Goal: Information Seeking & Learning: Learn about a topic

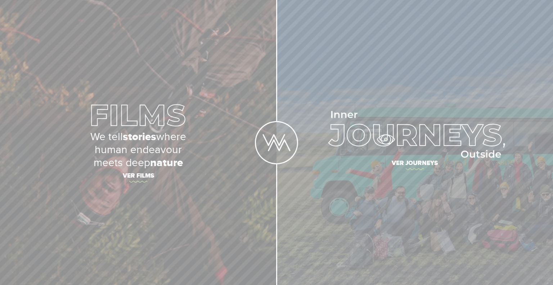
click at [386, 139] on img at bounding box center [415, 134] width 180 height 47
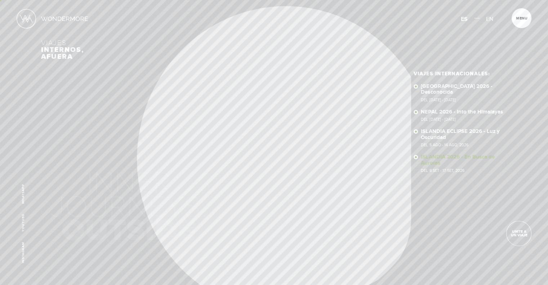
click at [437, 160] on link "ISLANDIA 2026 - En Busca de Auroras Del 8 SET - 17 SET, 2026" at bounding box center [464, 163] width 86 height 18
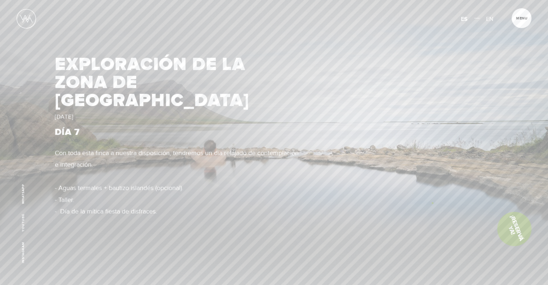
scroll to position [2479, 0]
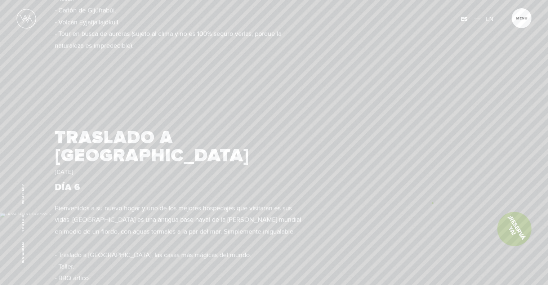
click at [317, 200] on div "TRASLADO A HVAMMSVÍK DOMINGO 13 DE SEPTIEMBRE DÍA 6 Bienvenidos a su nuevo hoga…" at bounding box center [274, 214] width 548 height 285
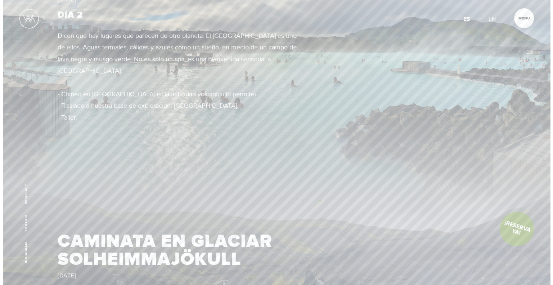
scroll to position [0, 0]
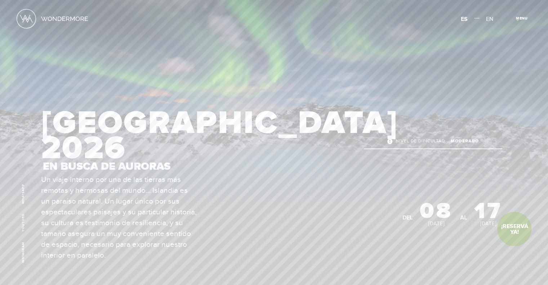
click at [517, 20] on span "Cerrar" at bounding box center [525, 21] width 24 height 8
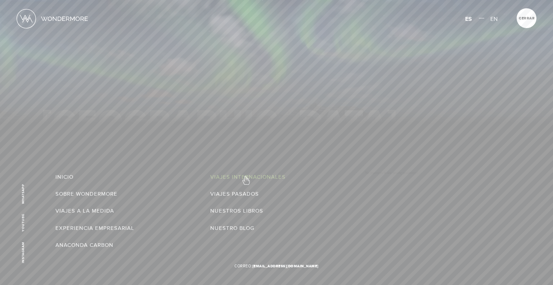
click at [246, 177] on link "Viajes Internacionales" at bounding box center [247, 177] width 75 height 12
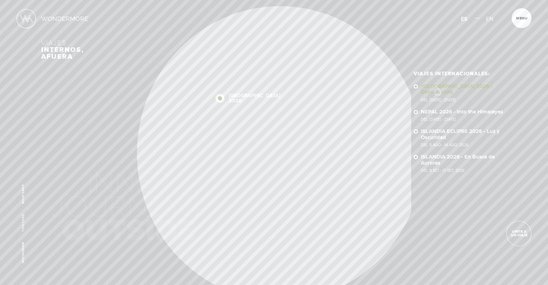
click at [437, 87] on link "SUDÁFRICA 2026 - Desconocida Del 16 - 29 OCT 2026" at bounding box center [464, 93] width 86 height 18
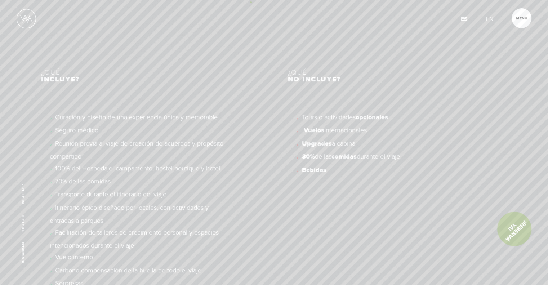
scroll to position [4938, 0]
